Goal: Navigation & Orientation: Find specific page/section

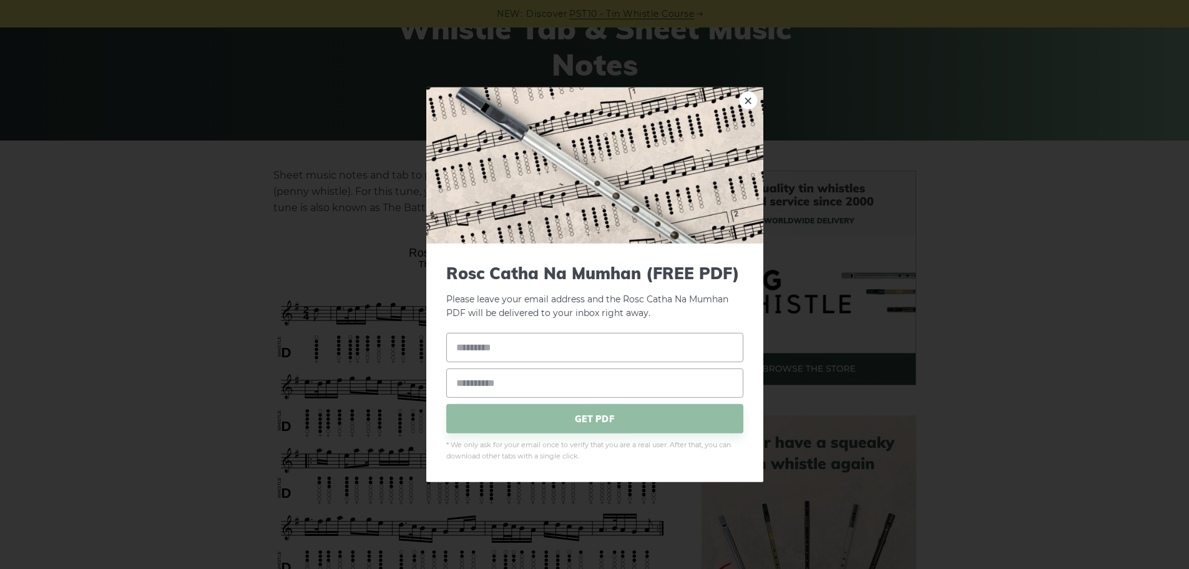
click at [760, 94] on img at bounding box center [594, 165] width 337 height 156
click at [749, 101] on link "×" at bounding box center [748, 100] width 19 height 19
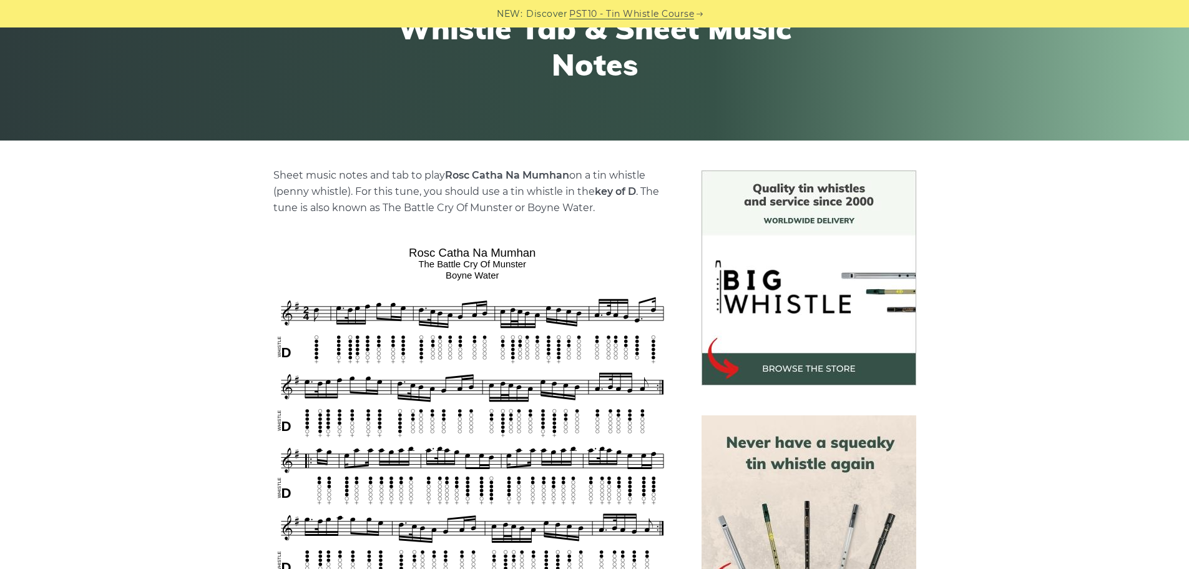
click at [445, 135] on div "Marches Tabs Rosc Catha Na Mumhan - Tin Whistle Tab & Sheet Music Notes" at bounding box center [594, 21] width 1189 height 237
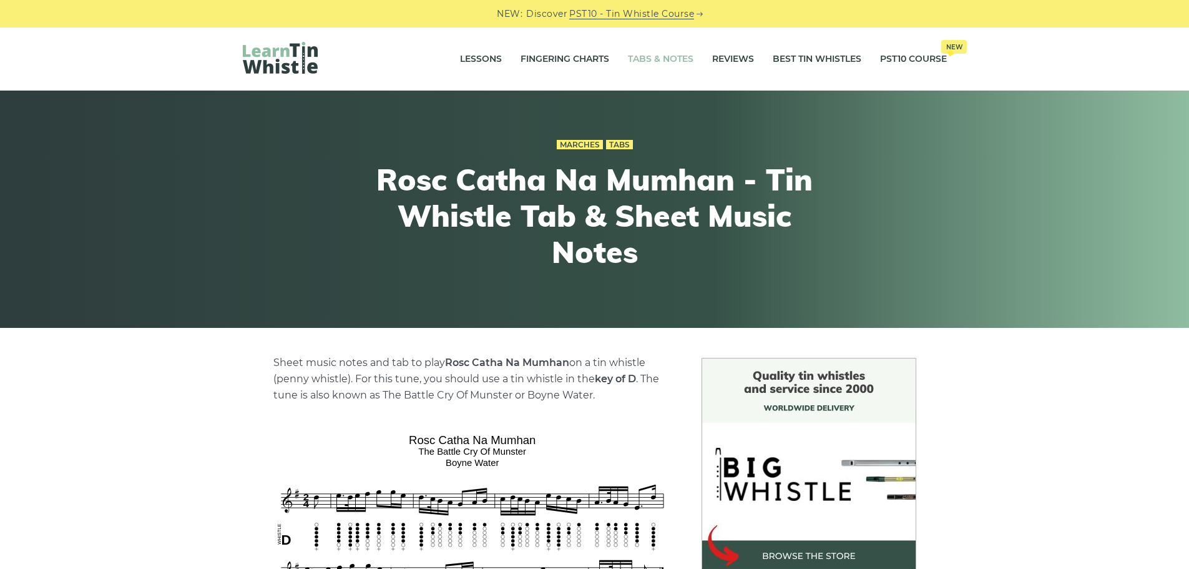
drag, startPoint x: 672, startPoint y: 57, endPoint x: 666, endPoint y: 62, distance: 8.1
click at [671, 59] on link "Tabs & Notes" at bounding box center [661, 59] width 66 height 31
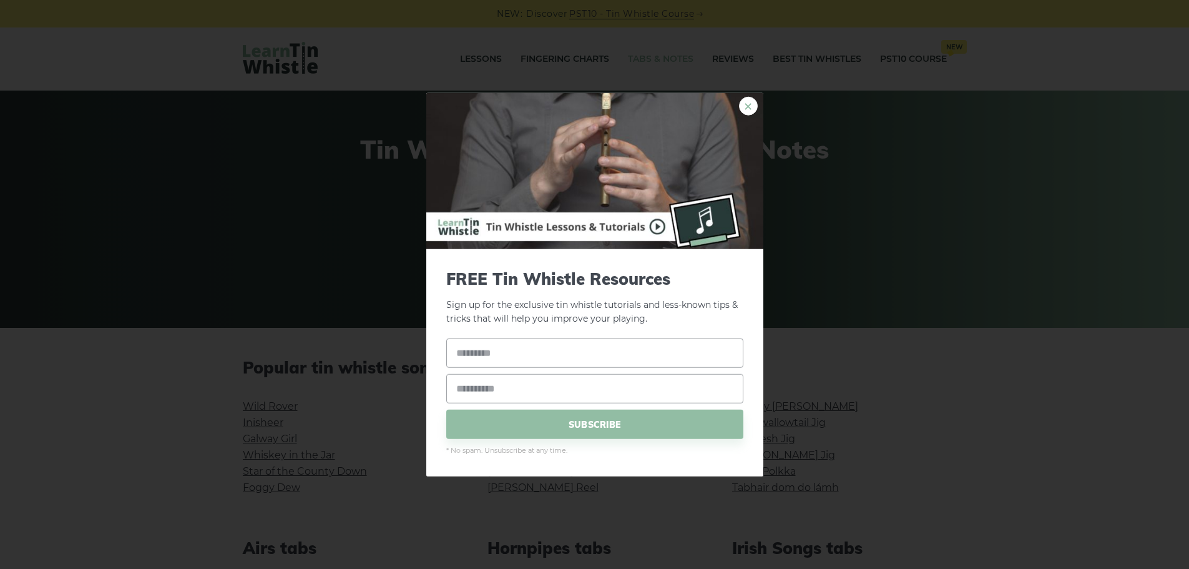
click at [747, 108] on link "×" at bounding box center [748, 105] width 19 height 19
